Goal: Information Seeking & Learning: Learn about a topic

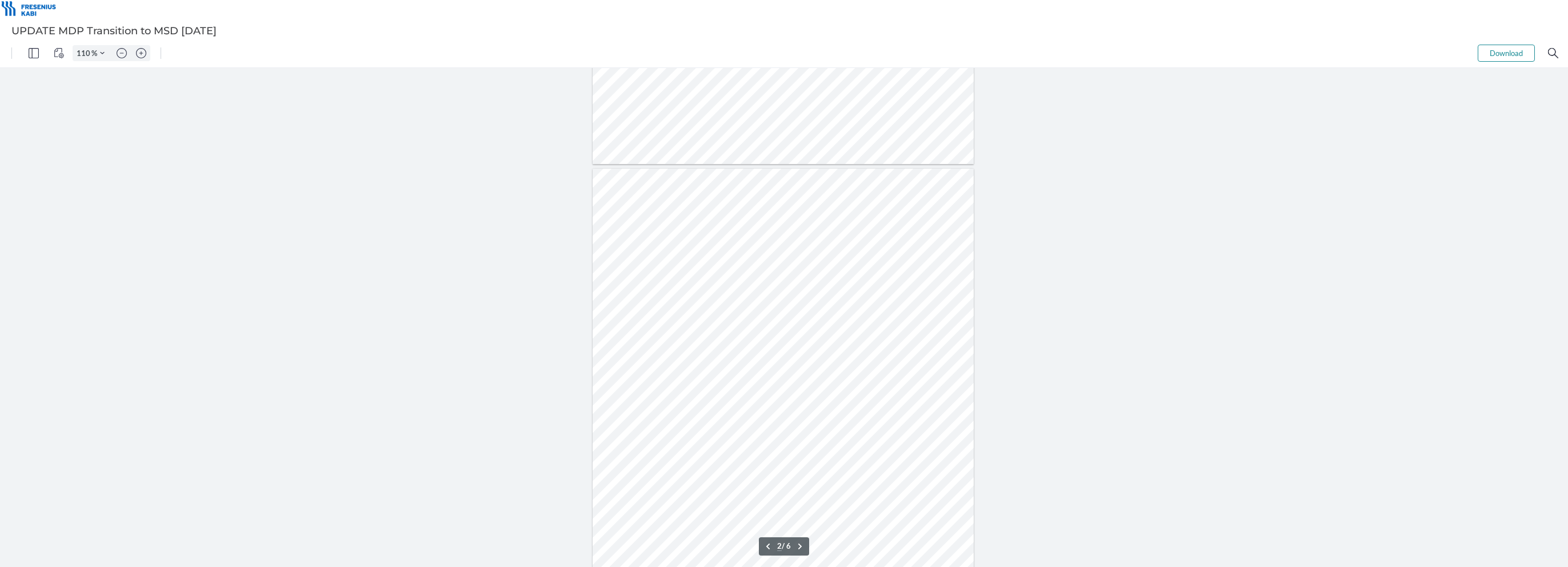
type input "1"
click at [834, 343] on div at bounding box center [783, 317] width 381 height 494
click at [830, 255] on div at bounding box center [783, 252] width 381 height 494
type input "2"
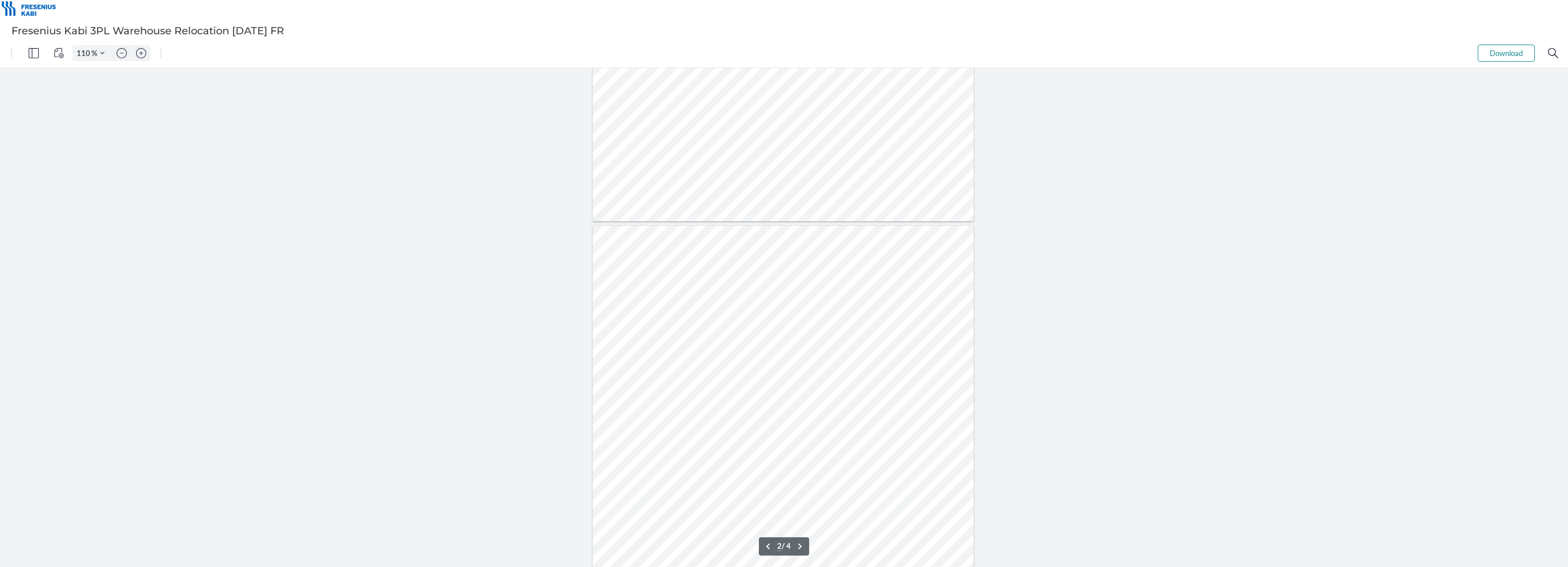
scroll to position [351, 0]
